Goal: Task Accomplishment & Management: Use online tool/utility

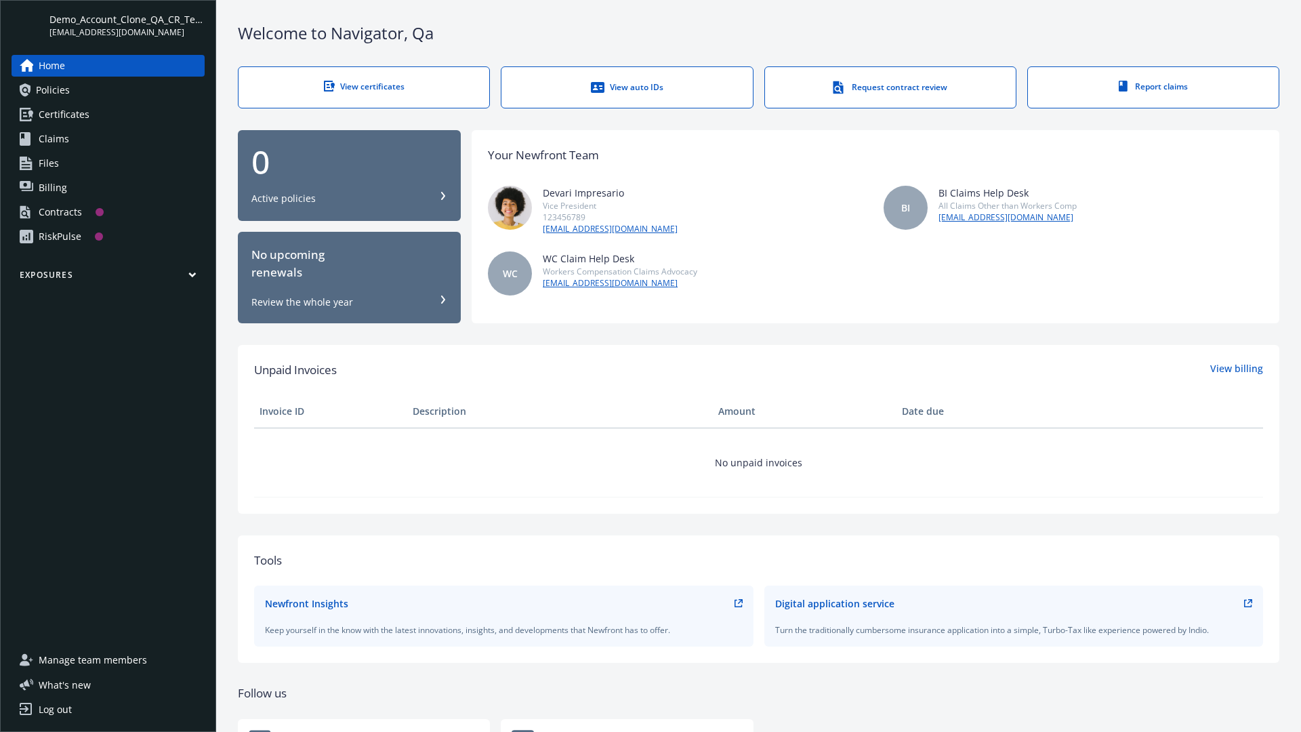
click at [127, 25] on span "Demo_Account_Clone_QA_CR_Tests_Prospect" at bounding box center [126, 19] width 155 height 14
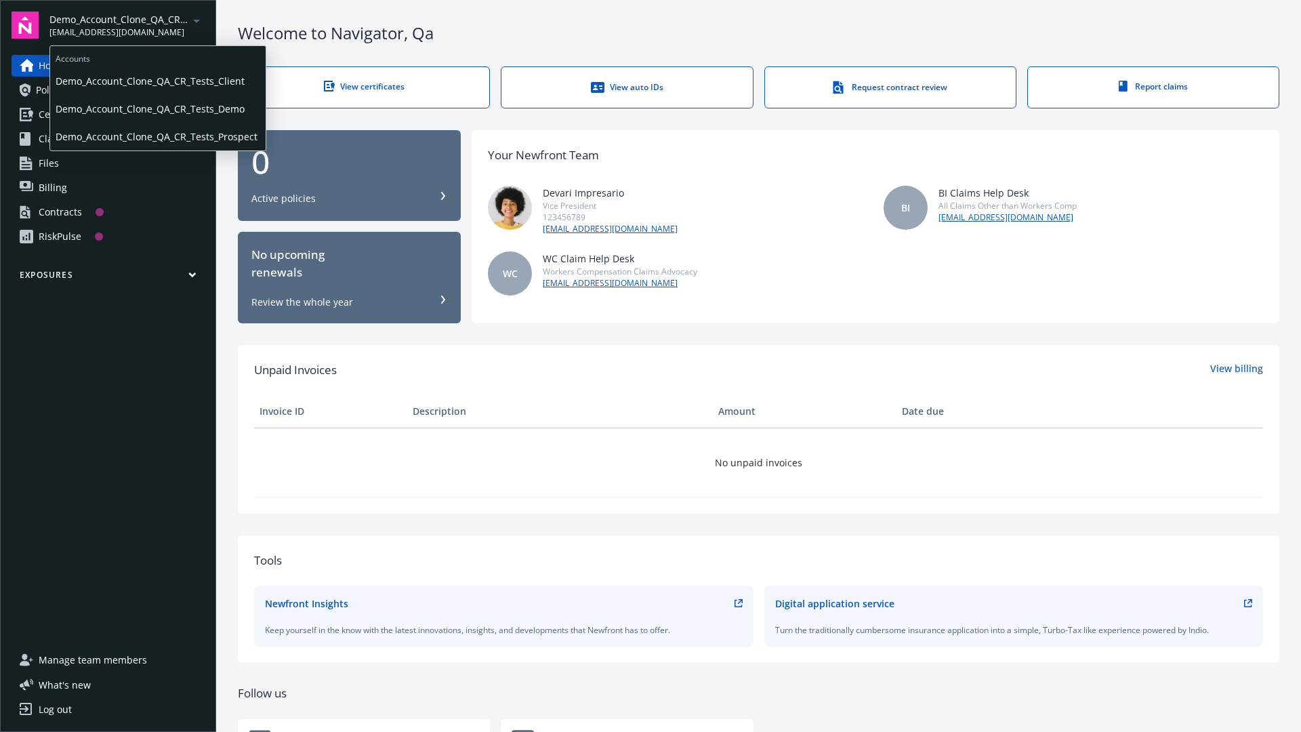
click at [157, 81] on span "Demo_Account_Clone_QA_CR_Tests_Client" at bounding box center [158, 81] width 205 height 28
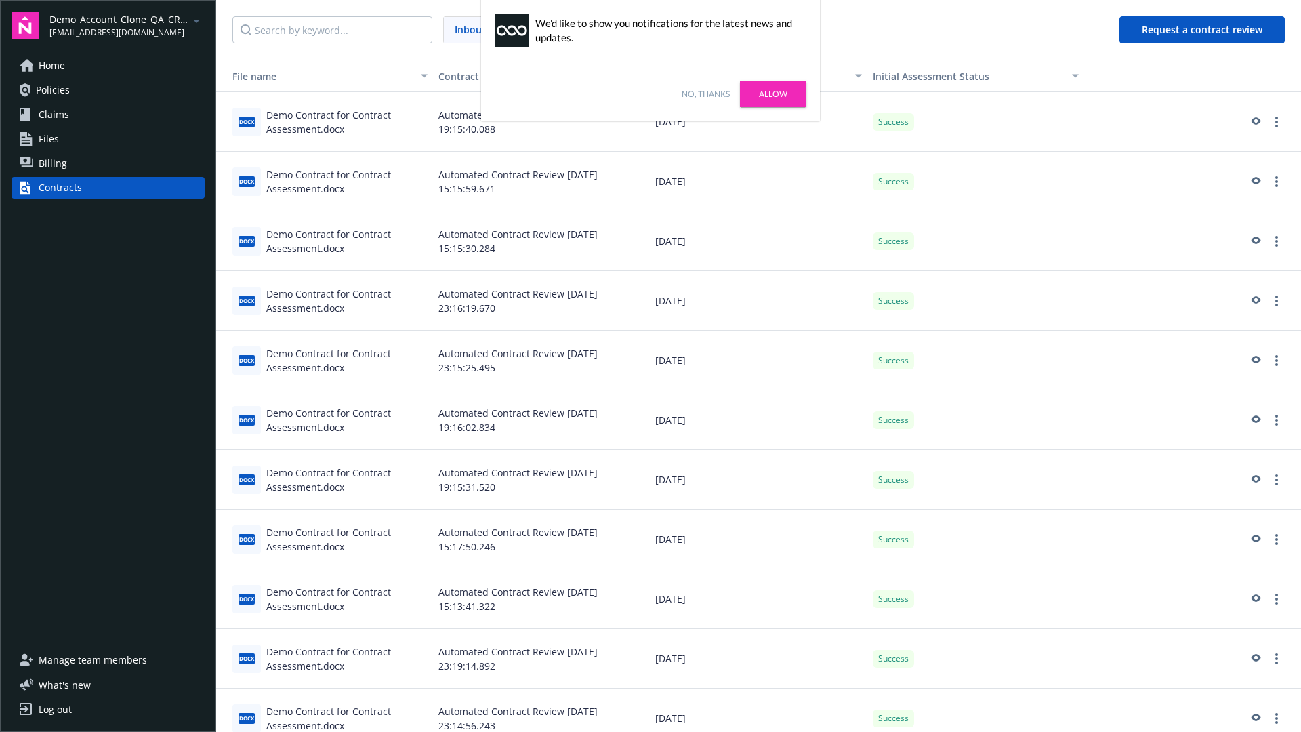
click at [706, 94] on link "No, thanks" at bounding box center [706, 94] width 48 height 12
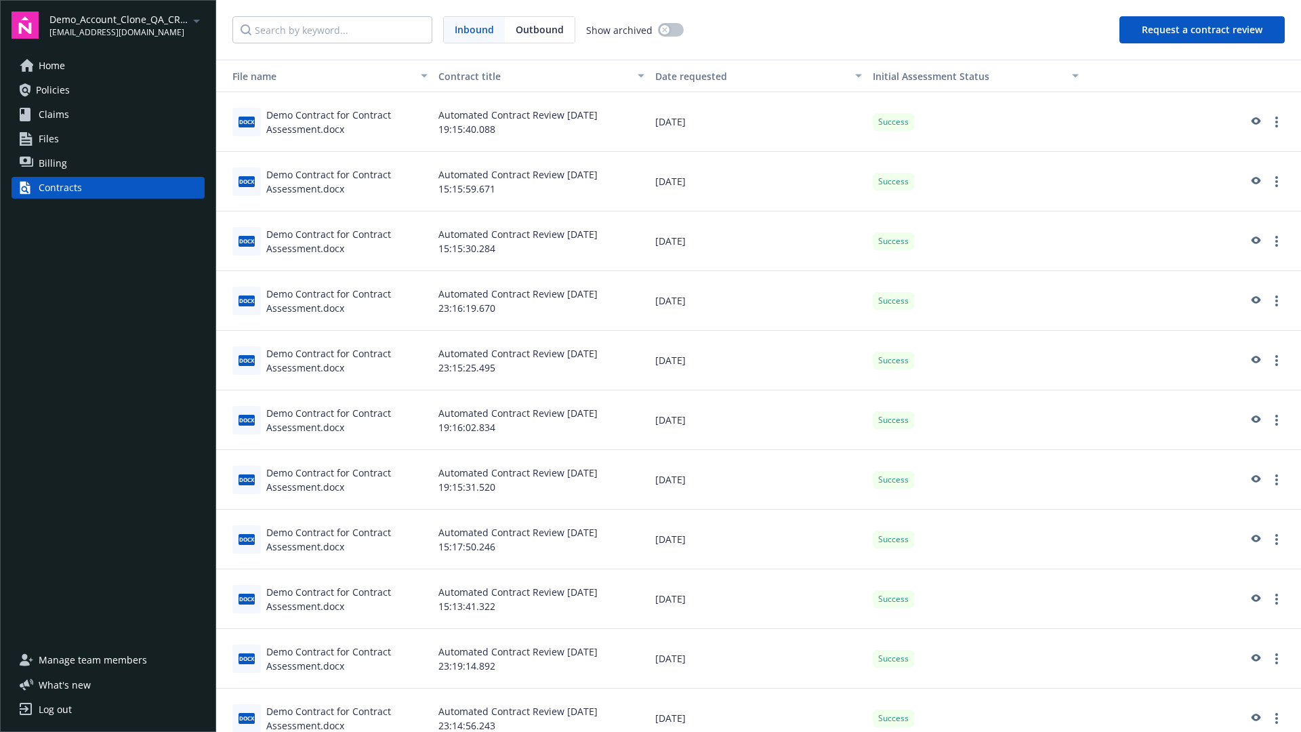
click at [1203, 30] on button "Request a contract review" at bounding box center [1202, 29] width 165 height 27
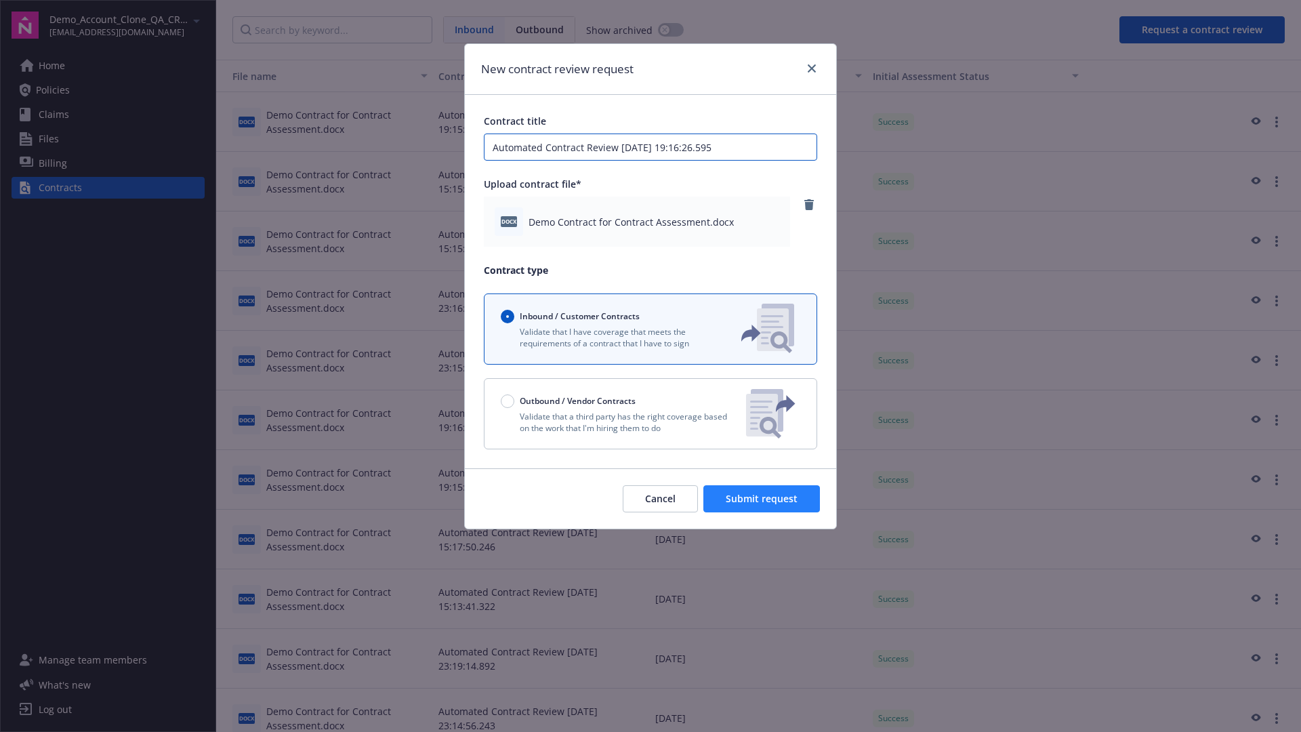
type input "Automated Contract Review 08-11-2025 19:16:26.595"
click at [762, 499] on span "Submit request" at bounding box center [762, 498] width 72 height 13
